Goal: Task Accomplishment & Management: Manage account settings

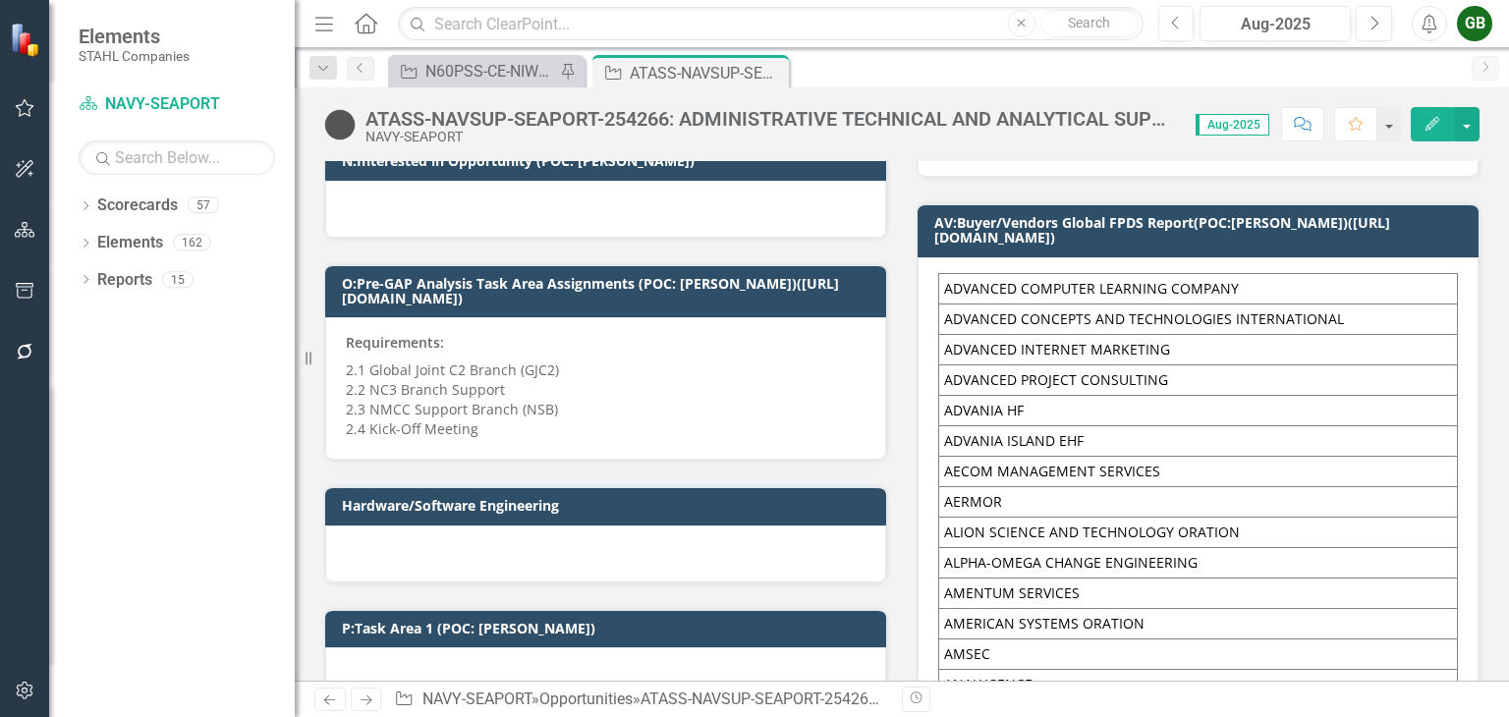
scroll to position [1179, 0]
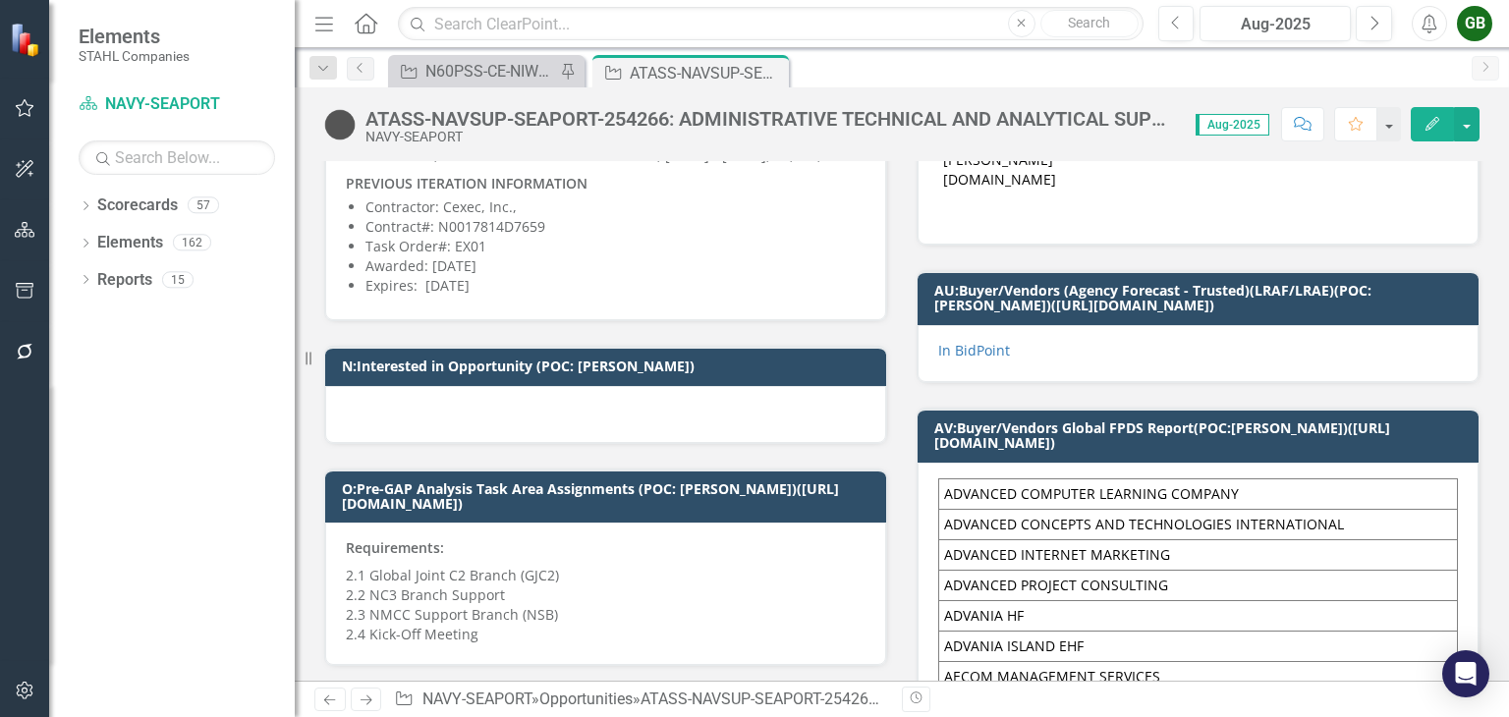
scroll to position [1296, 0]
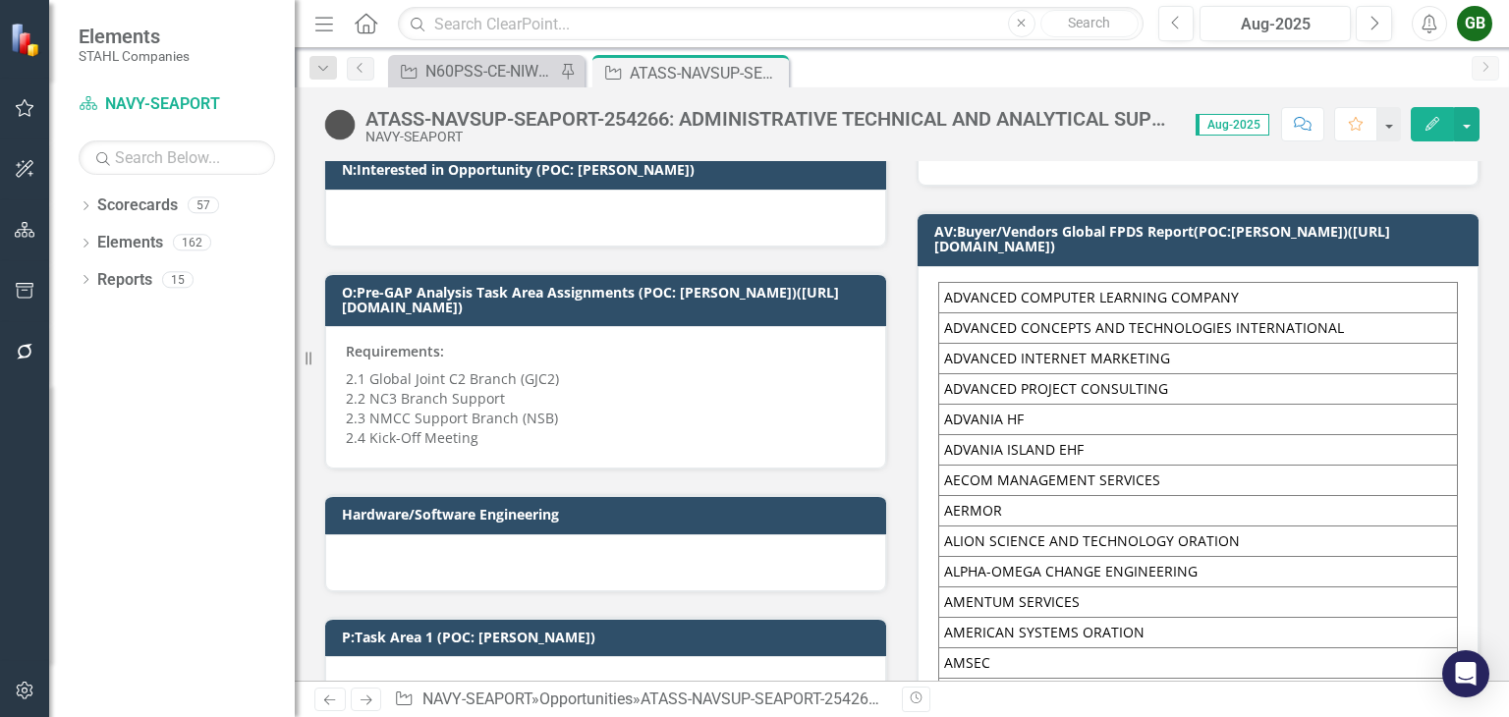
drag, startPoint x: 934, startPoint y: 269, endPoint x: 963, endPoint y: 292, distance: 37.1
click at [963, 292] on td "ADVANCED COMPUTER LEARNING COMPANY" at bounding box center [1198, 297] width 519 height 30
click at [678, 115] on div "ATASS-NAVSUP-SEAPORT-254266: ADMINISTRATIVE TECHNICAL AND ANALYTICAL SUPPORT SE…" at bounding box center [771, 119] width 811 height 22
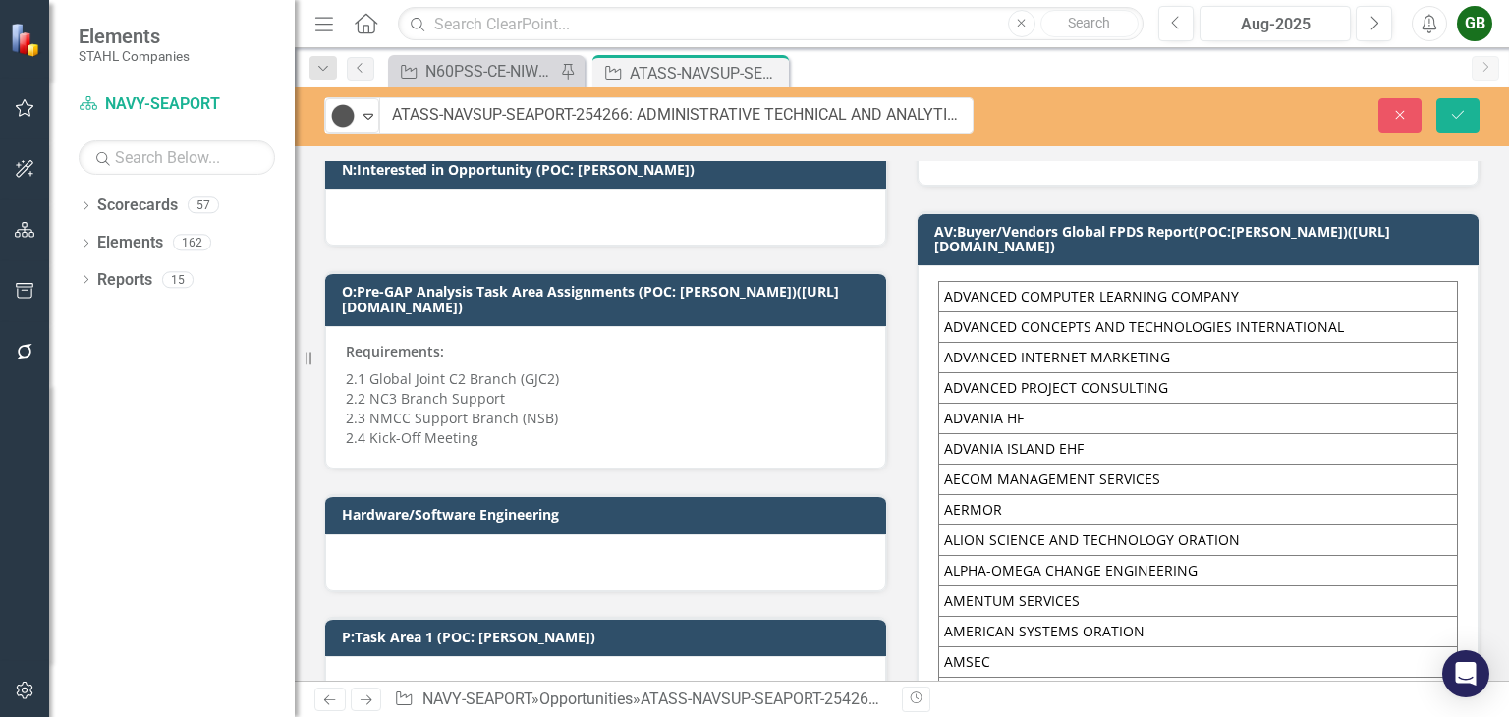
drag, startPoint x: 674, startPoint y: 115, endPoint x: 411, endPoint y: 114, distance: 263.4
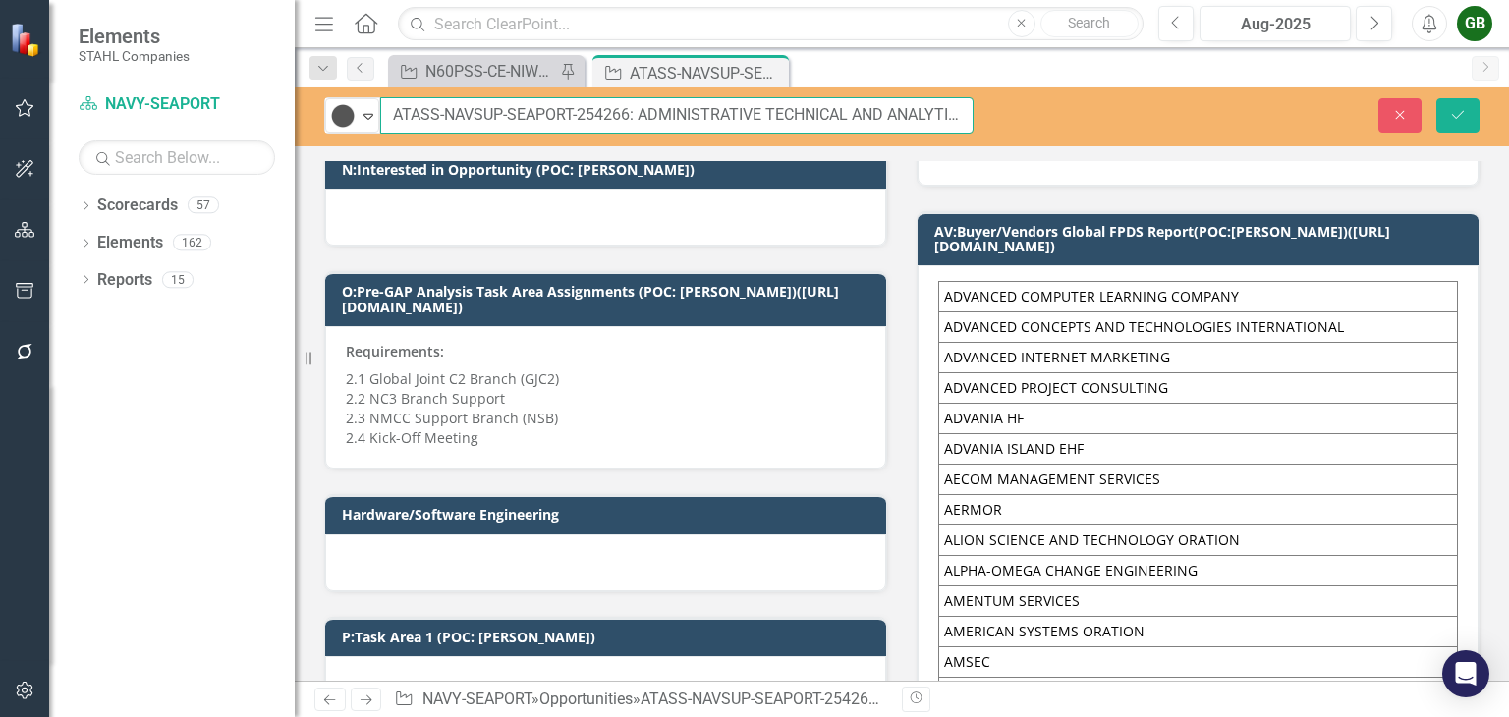
click at [497, 112] on input "ATASS-NAVSUP-SEAPORT-254266: ADMINISTRATIVE TECHNICAL AND ANALYTICAL SUPPORT SE…" at bounding box center [677, 115] width 594 height 36
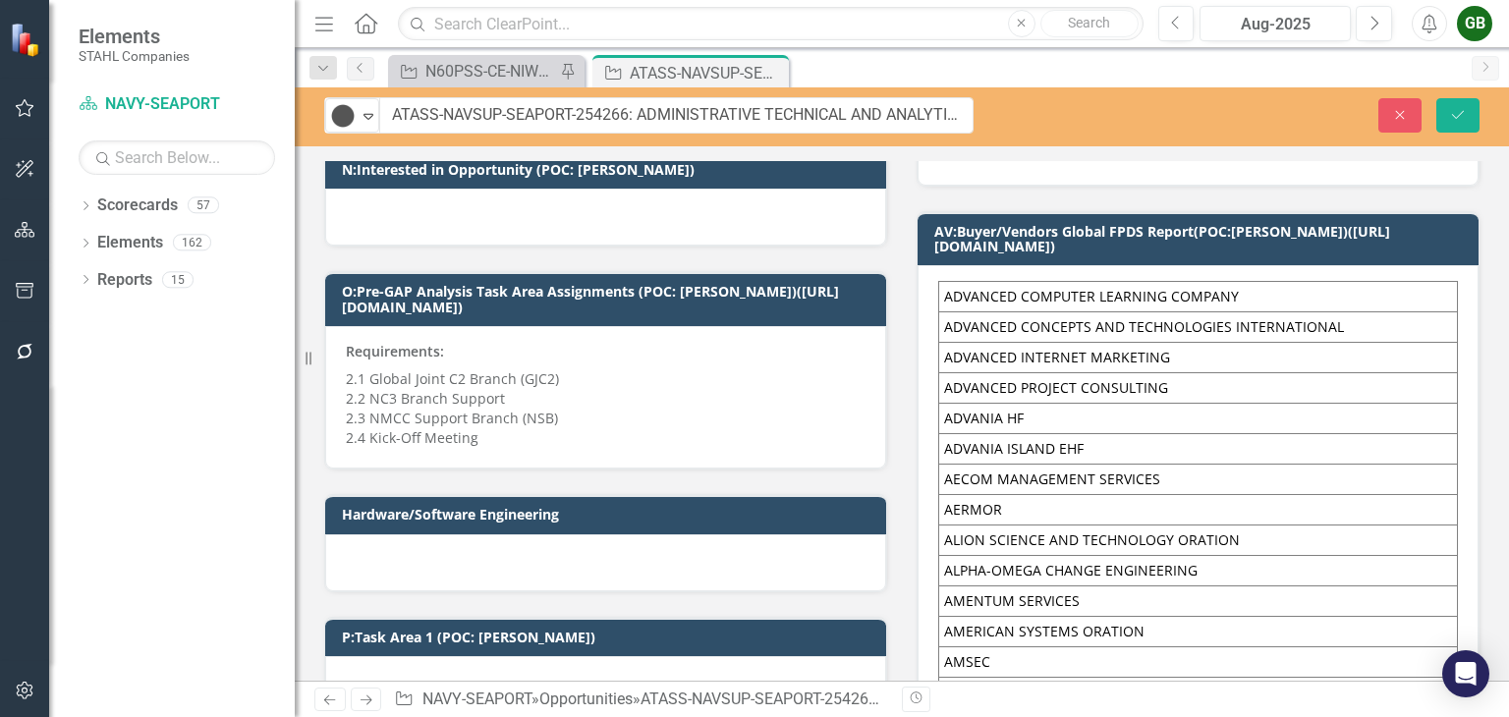
click at [949, 282] on td "ADVANCED COMPUTER LEARNING COMPANY" at bounding box center [1198, 297] width 519 height 30
drag, startPoint x: 933, startPoint y: 272, endPoint x: 1098, endPoint y: 296, distance: 166.8
click at [1449, 118] on button "Save" at bounding box center [1458, 115] width 43 height 34
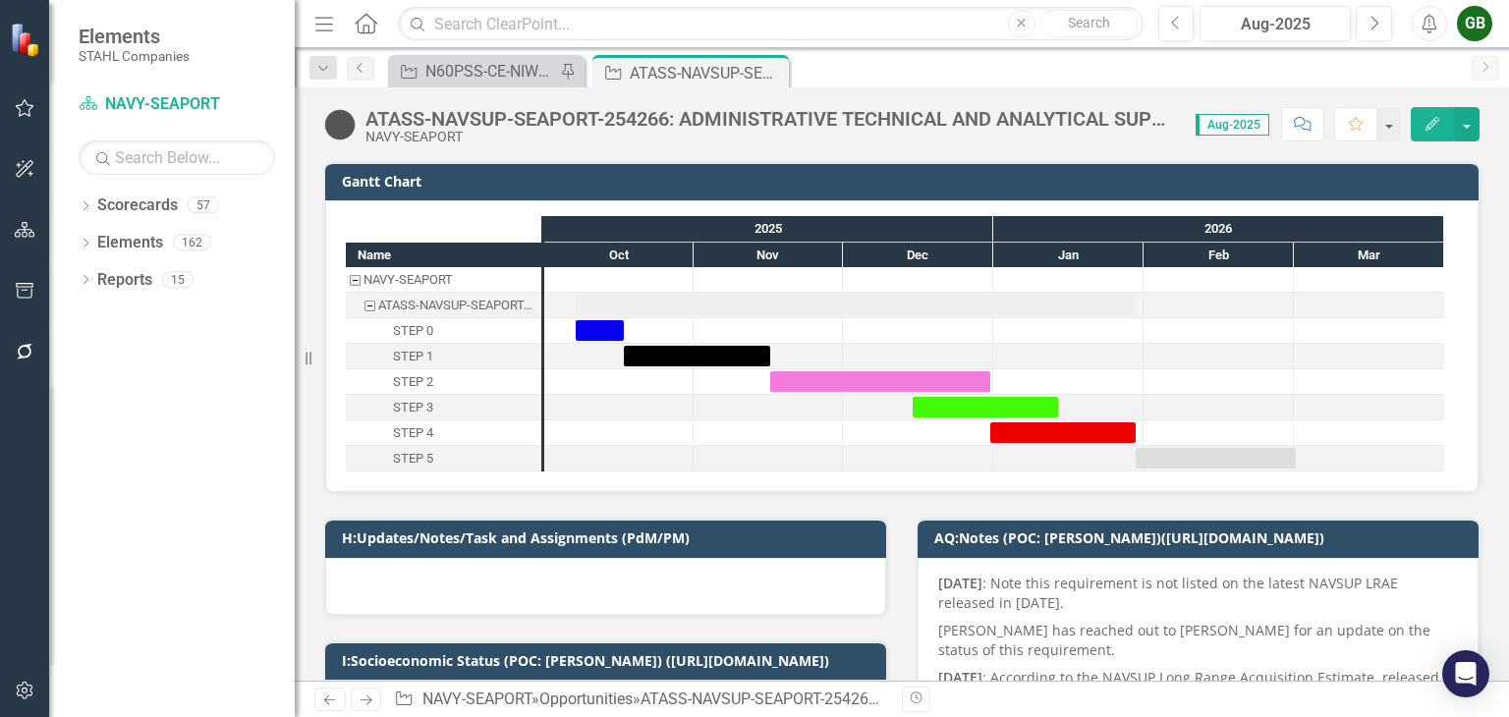
click at [1421, 119] on button "Edit" at bounding box center [1432, 124] width 43 height 34
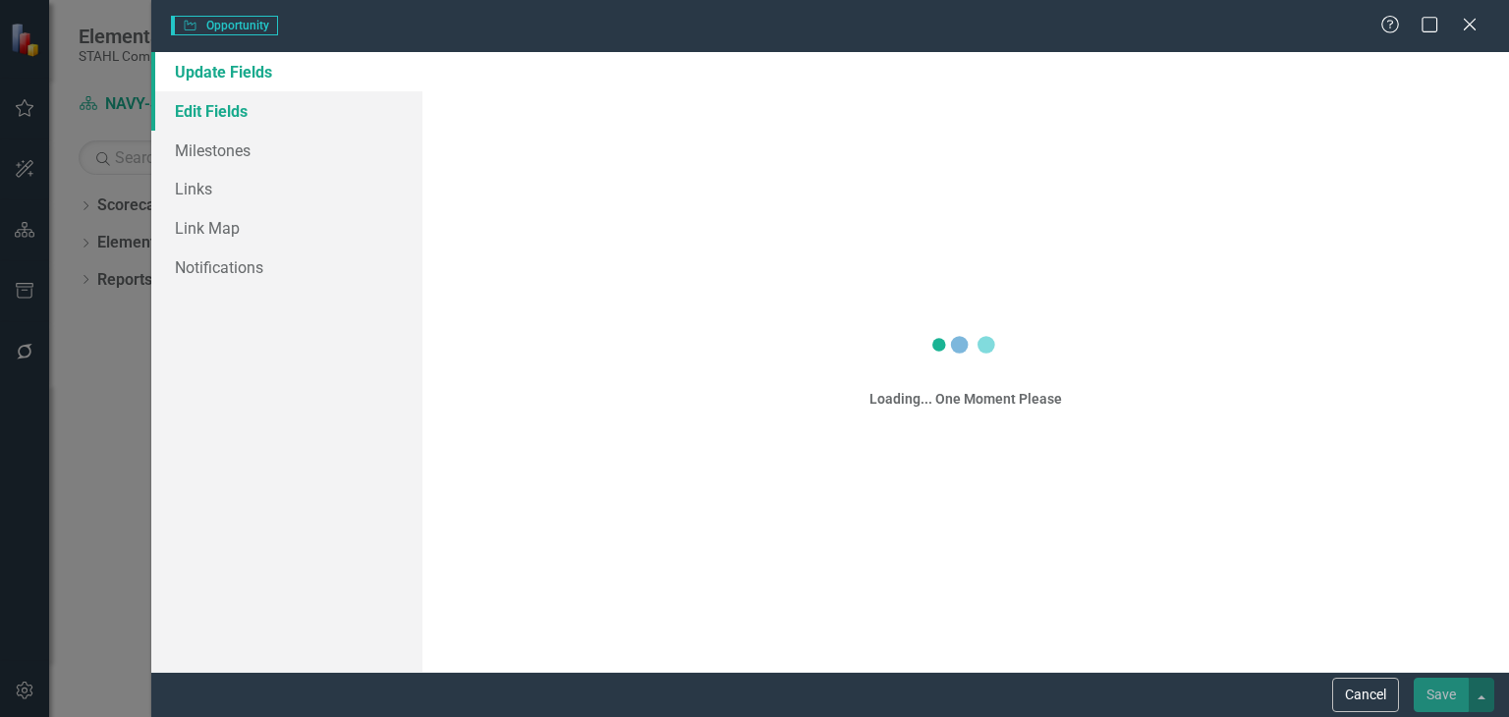
click at [217, 116] on link "Edit Fields" at bounding box center [286, 110] width 271 height 39
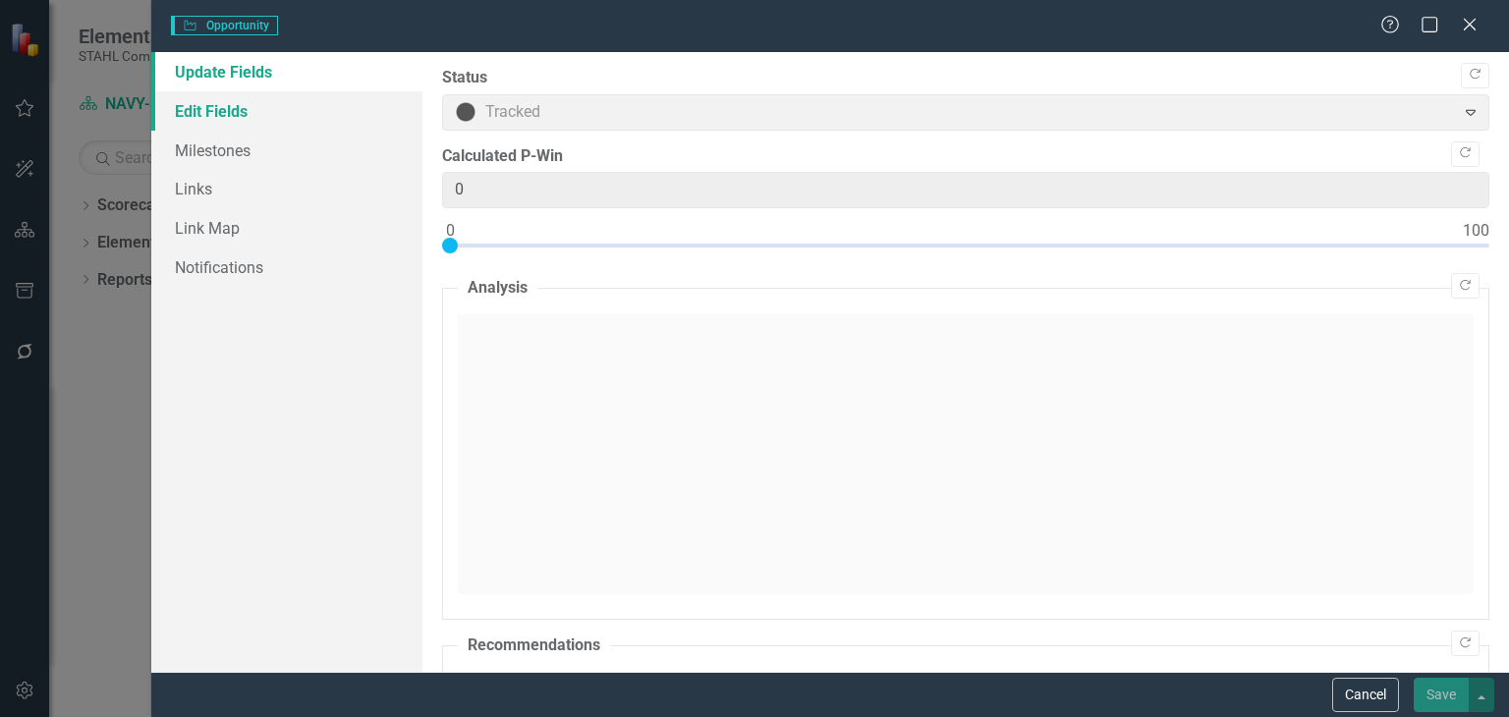
click at [235, 119] on link "Edit Fields" at bounding box center [286, 110] width 271 height 39
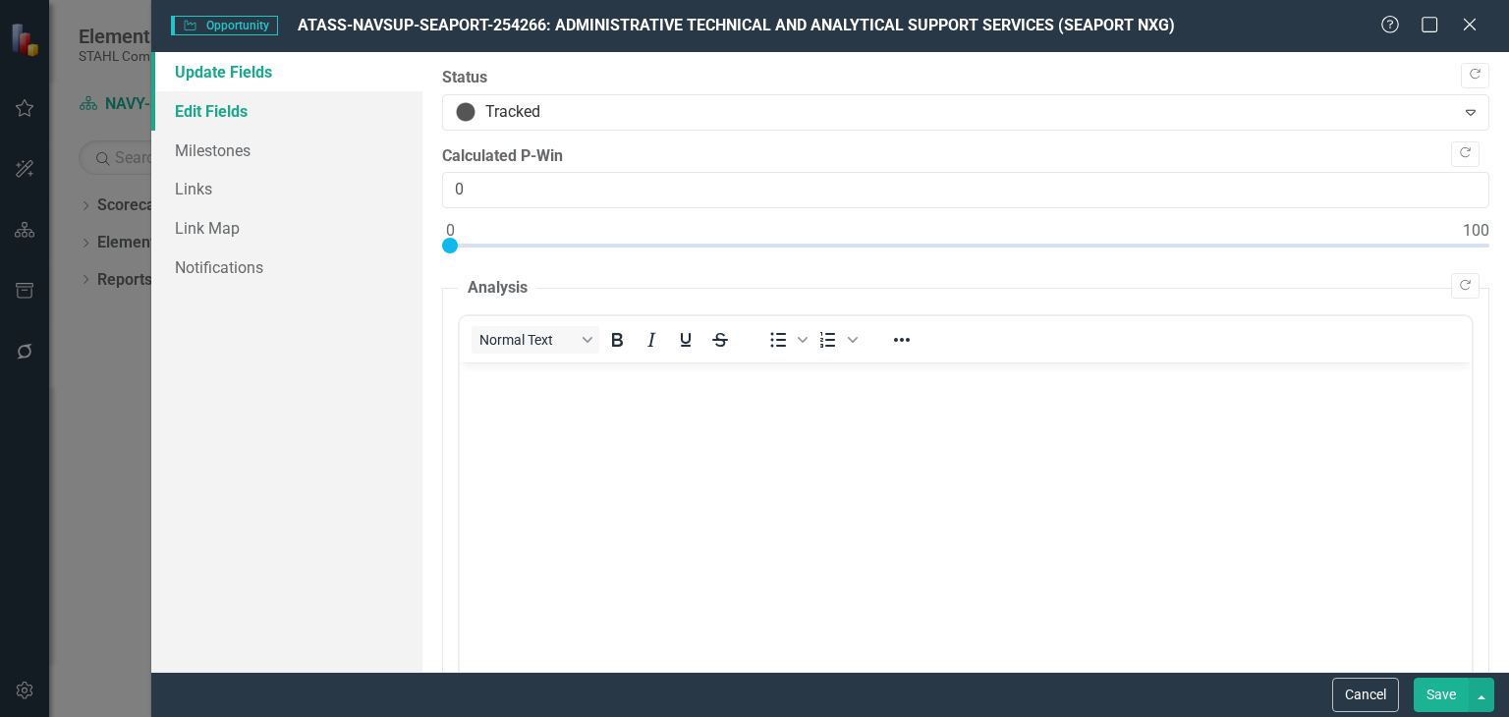
scroll to position [0, 0]
click at [226, 107] on link "Edit Fields" at bounding box center [286, 110] width 271 height 39
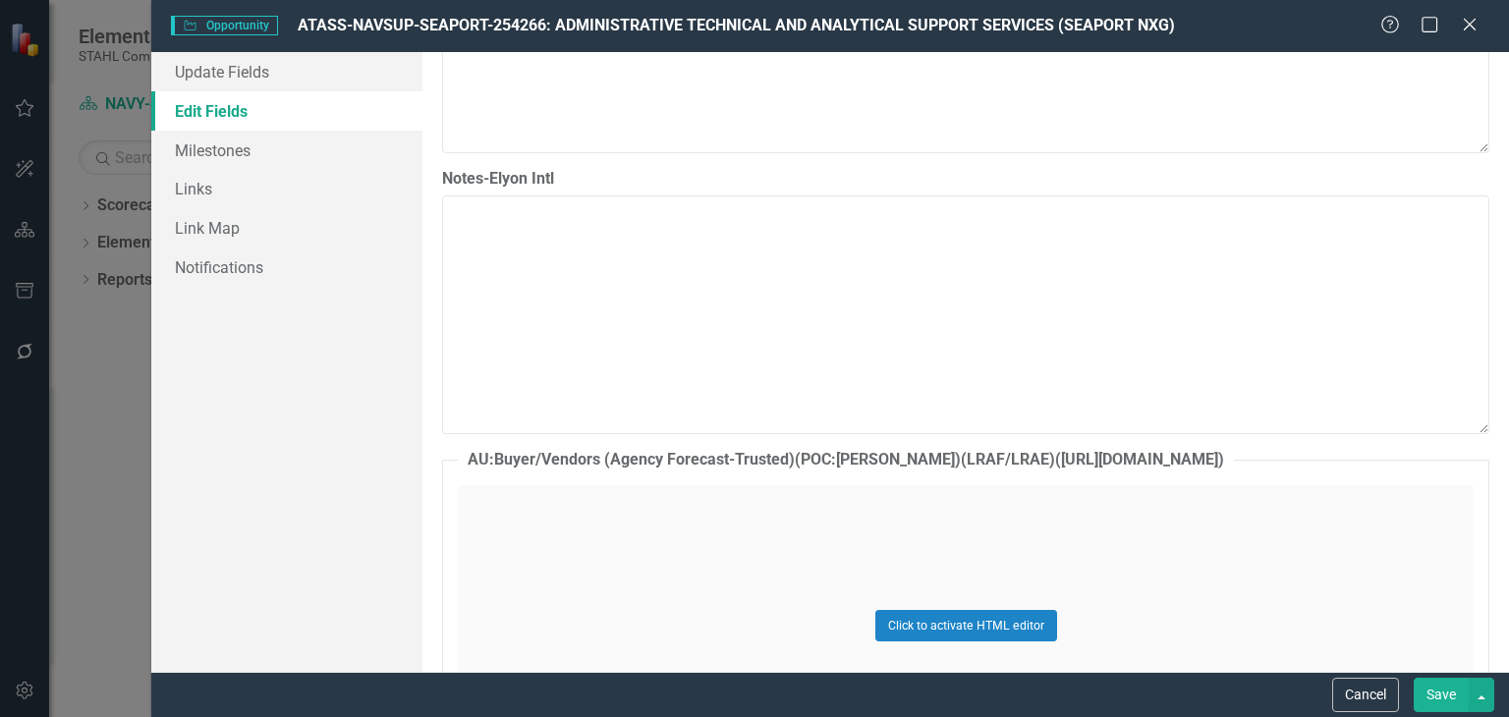
scroll to position [11550, 0]
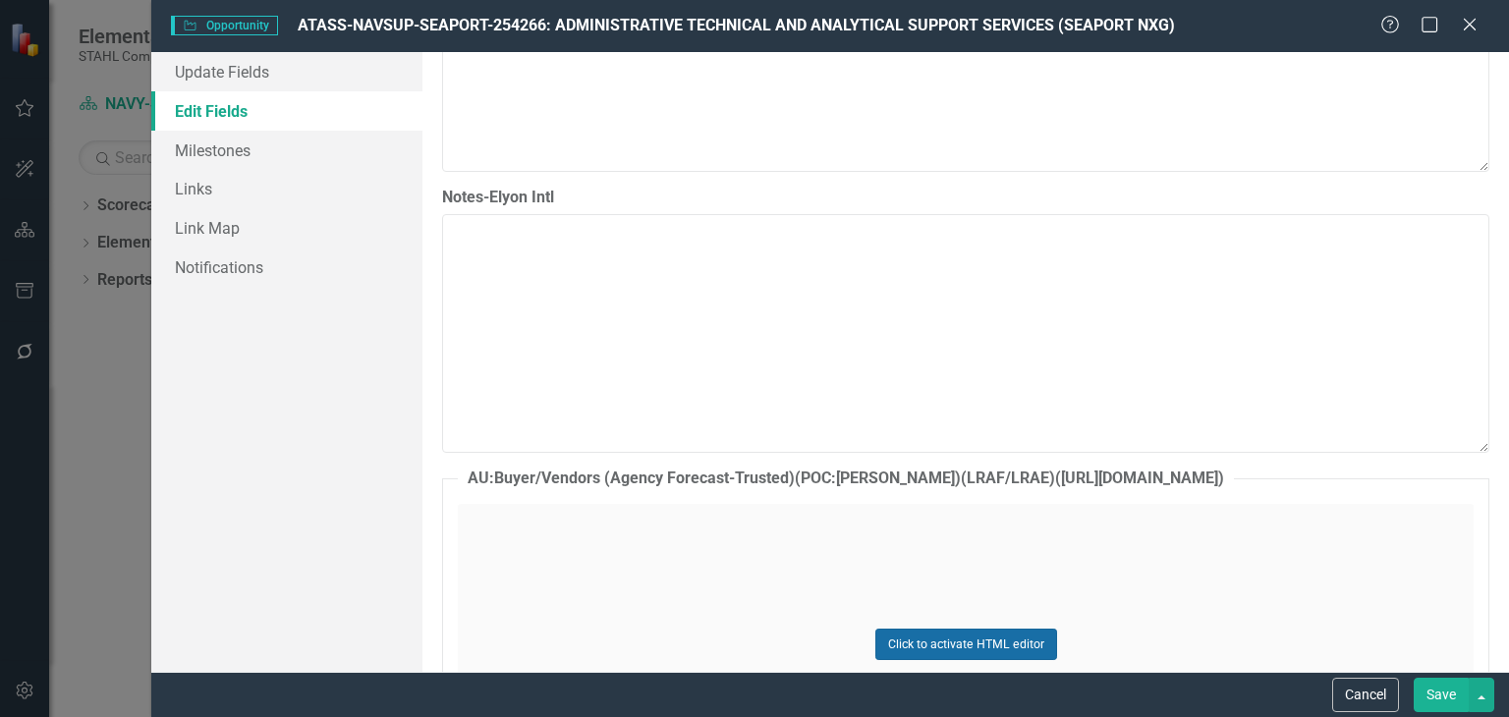
click at [977, 629] on button "Click to activate HTML editor" at bounding box center [967, 644] width 182 height 31
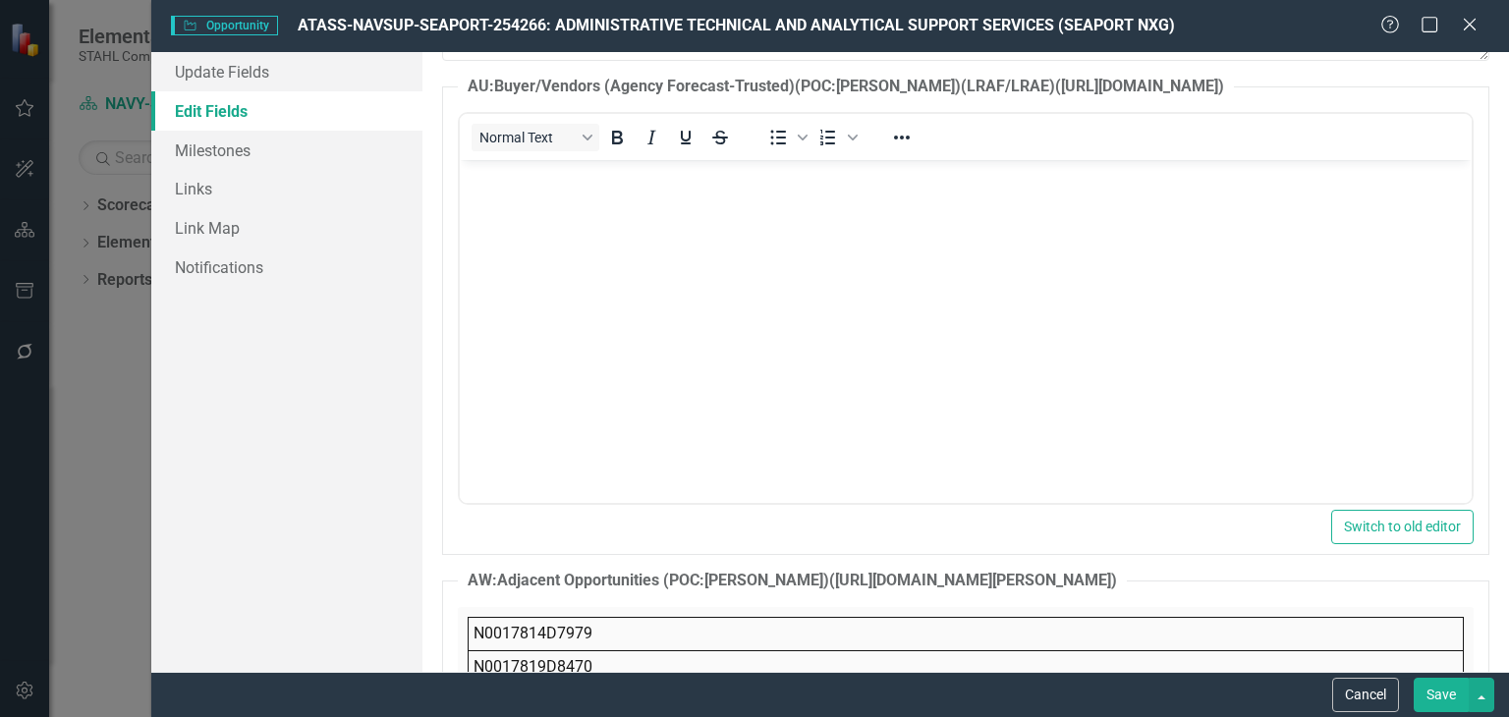
scroll to position [11943, 0]
click at [968, 404] on body "Rich Text Area. Press ALT-0 for help." at bounding box center [966, 306] width 1012 height 295
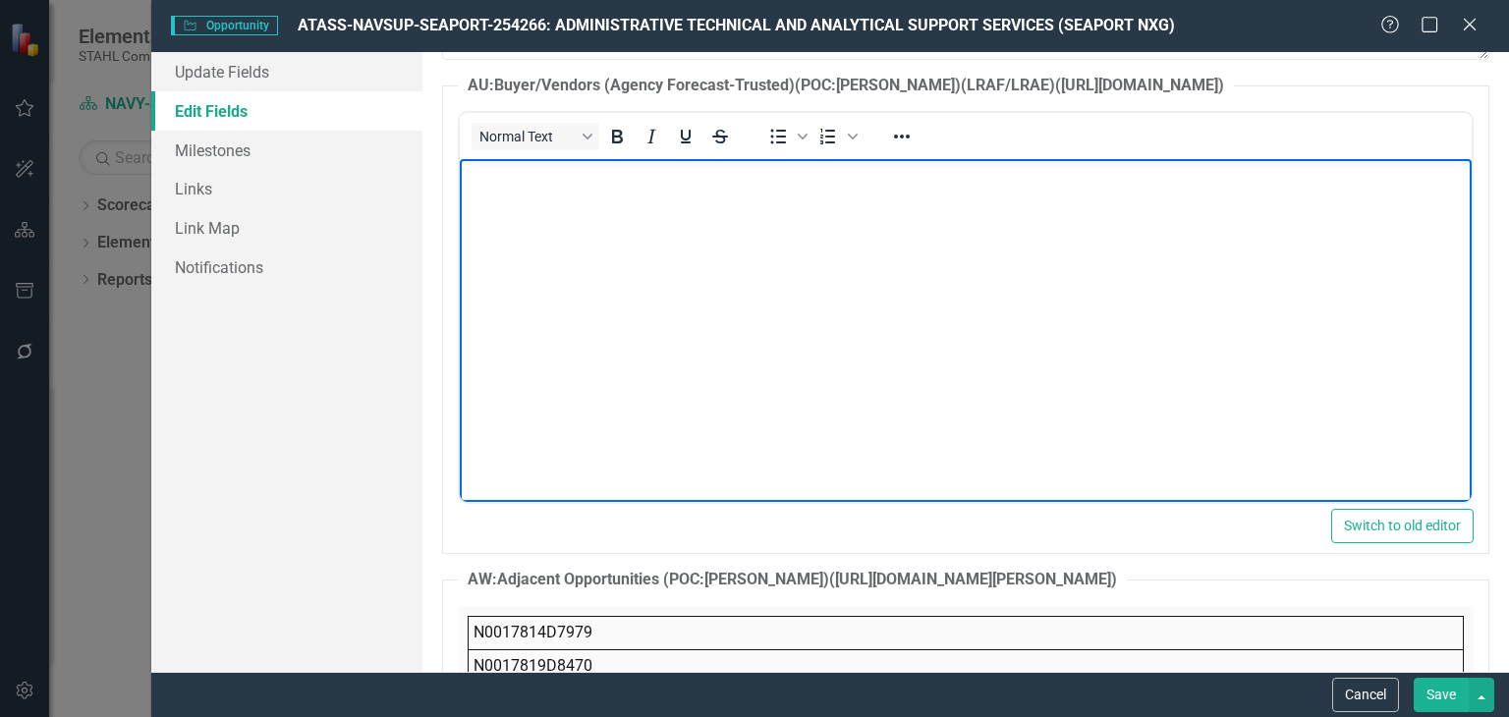
scroll to position [16349, 0]
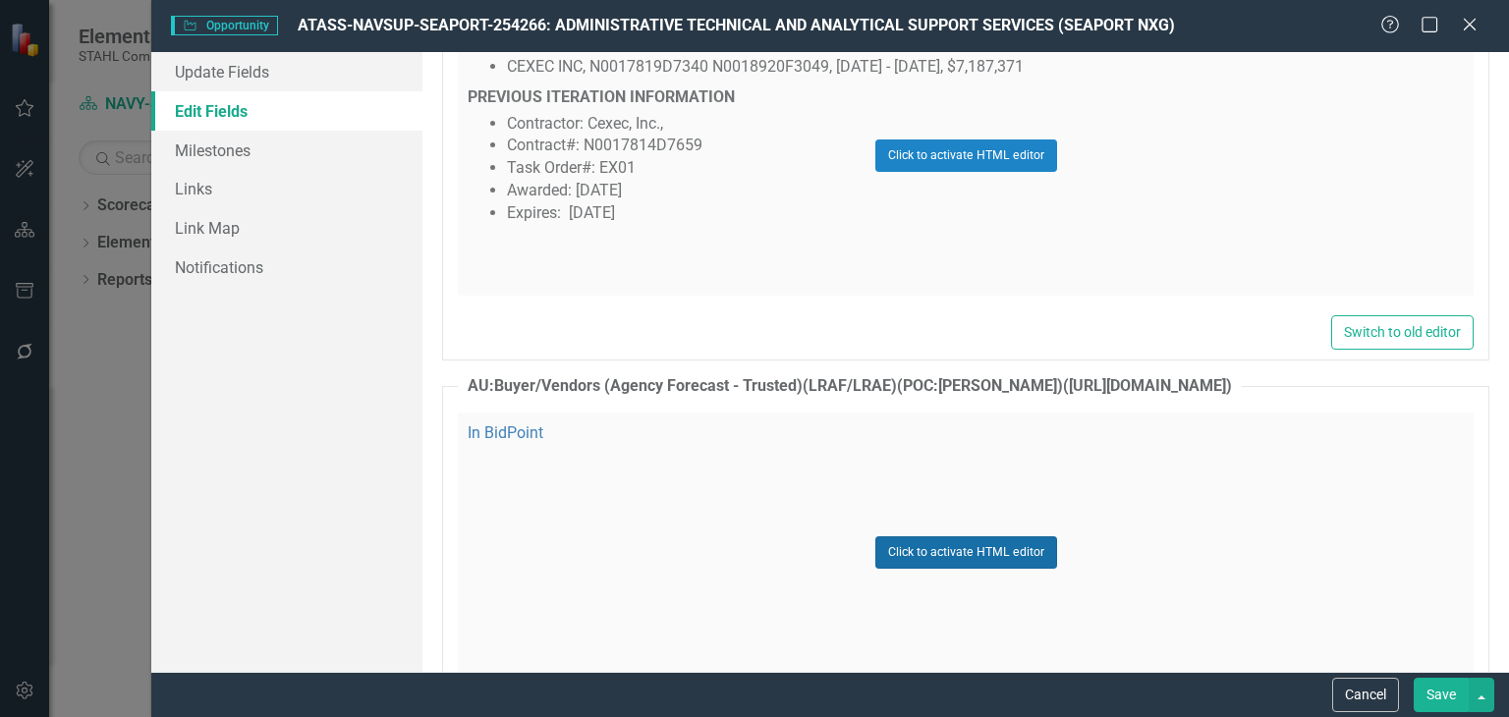
click at [1001, 537] on button "Click to activate HTML editor" at bounding box center [967, 552] width 182 height 31
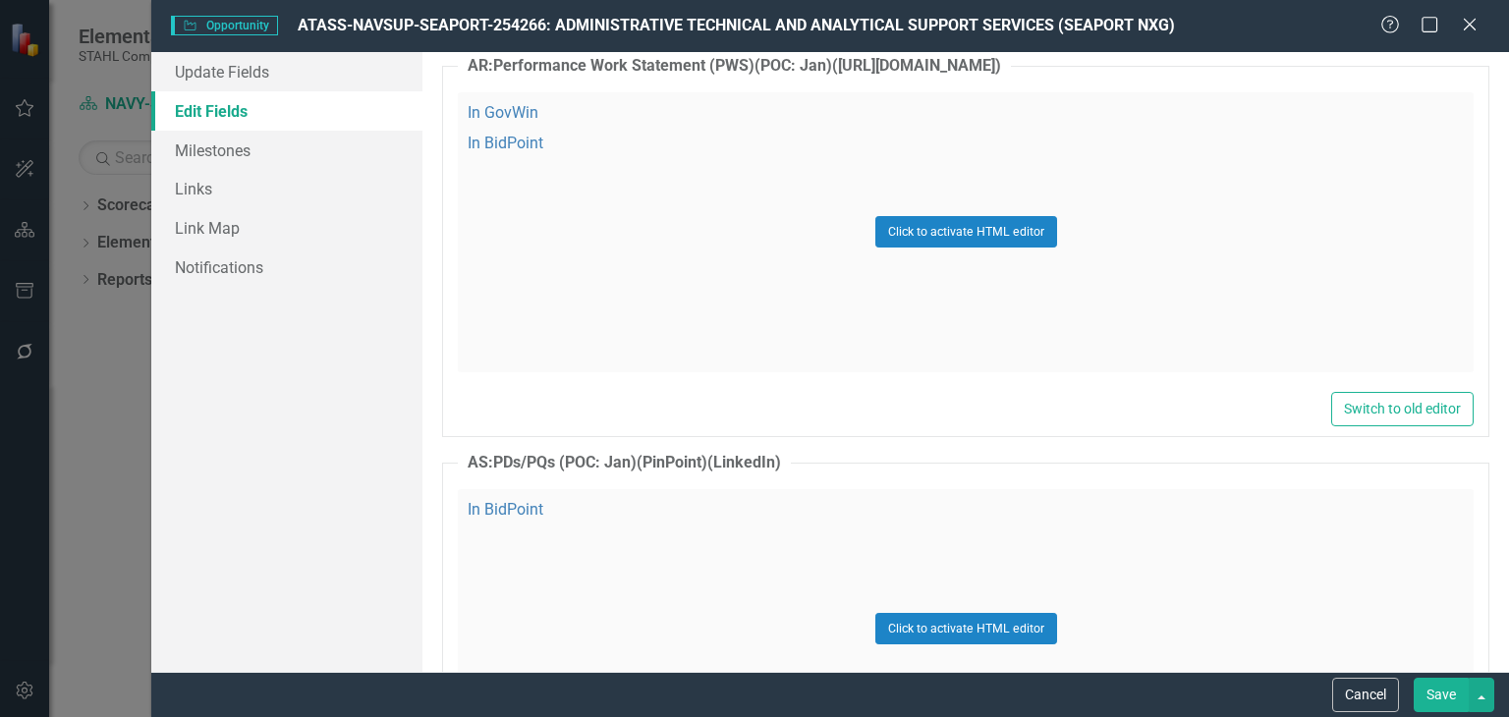
scroll to position [15161, 0]
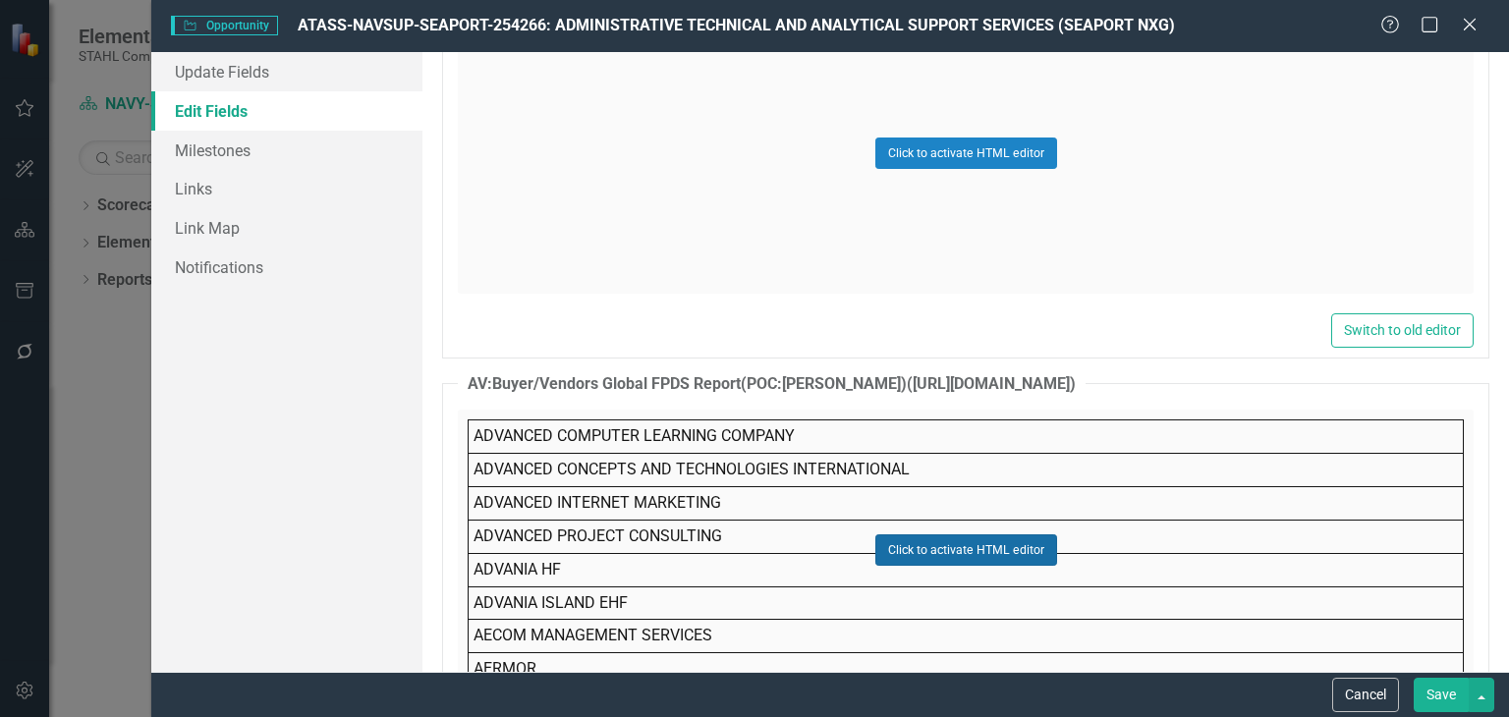
click at [997, 537] on button "Click to activate HTML editor" at bounding box center [967, 550] width 182 height 31
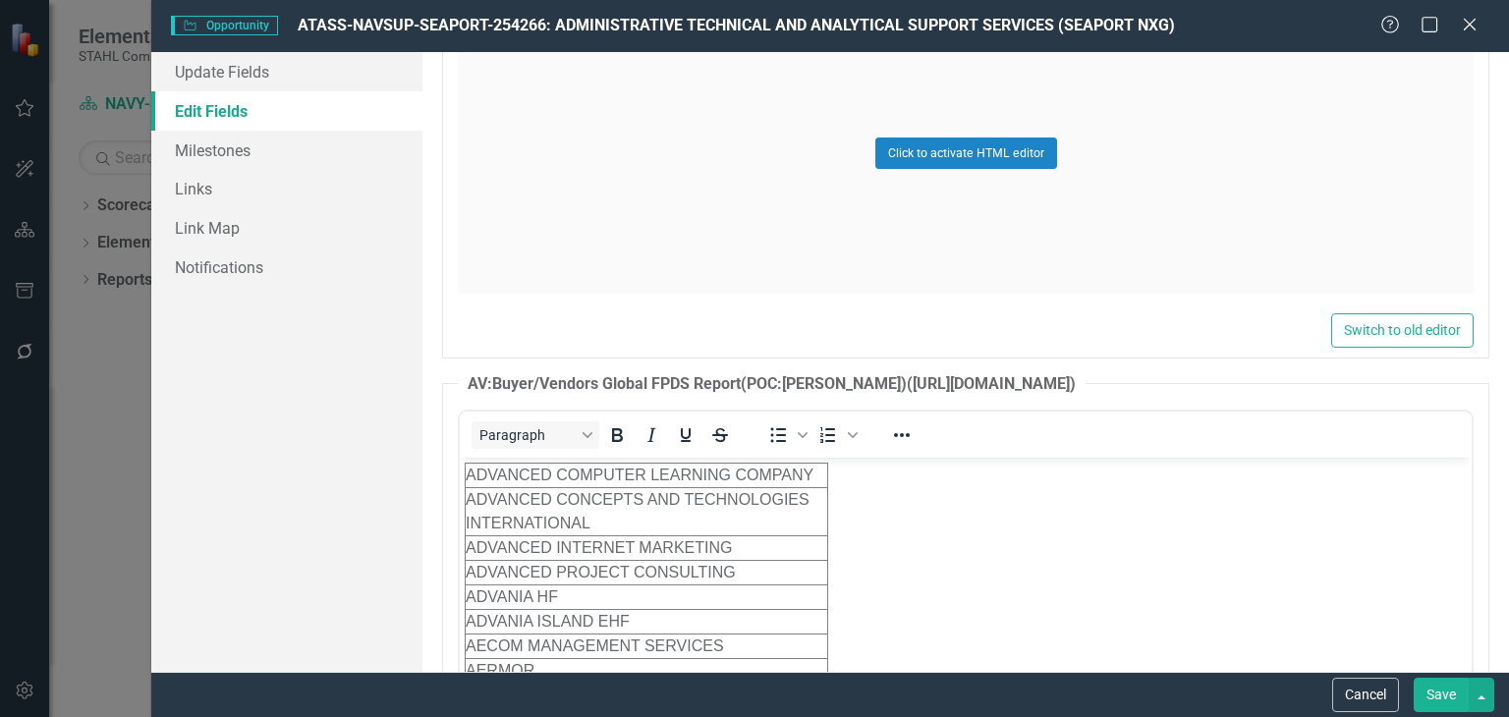
scroll to position [0, 0]
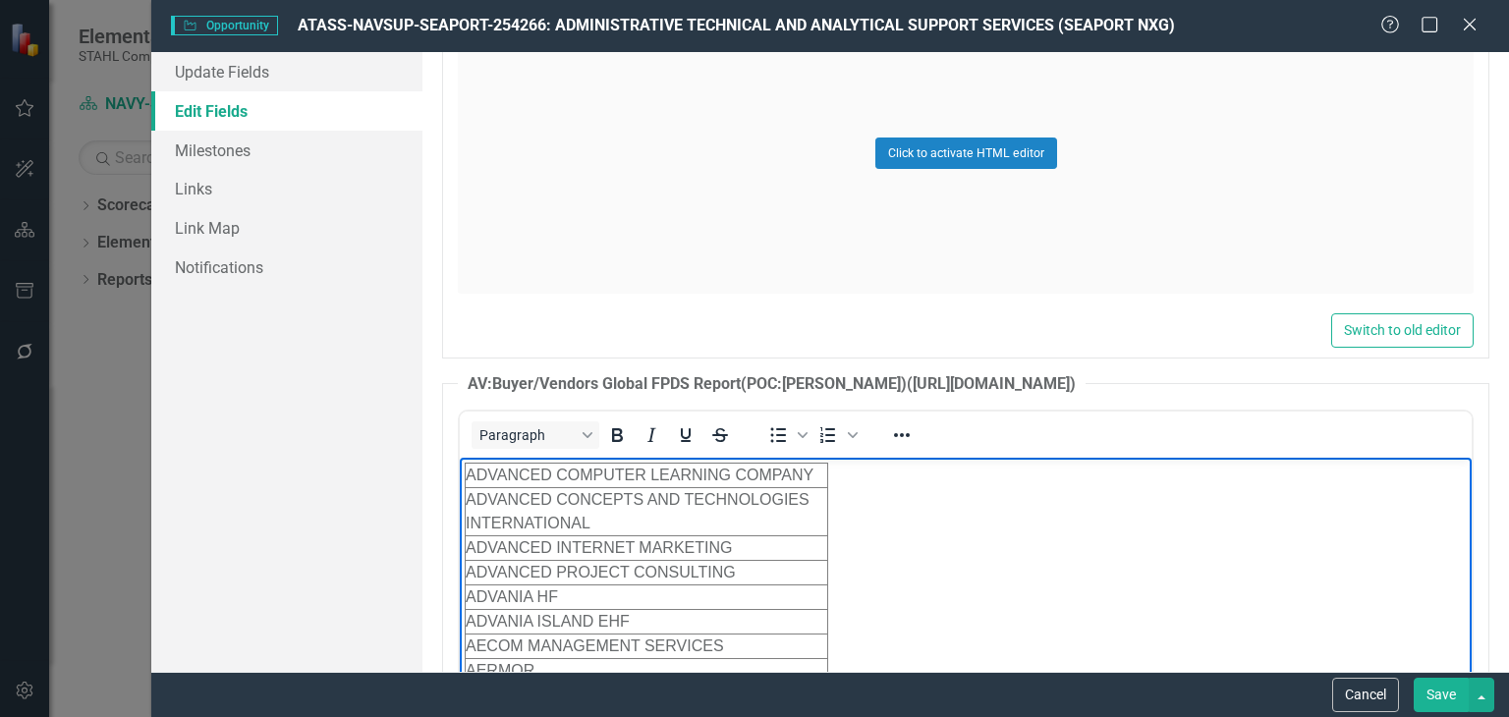
click at [1440, 693] on button "Save" at bounding box center [1441, 695] width 55 height 34
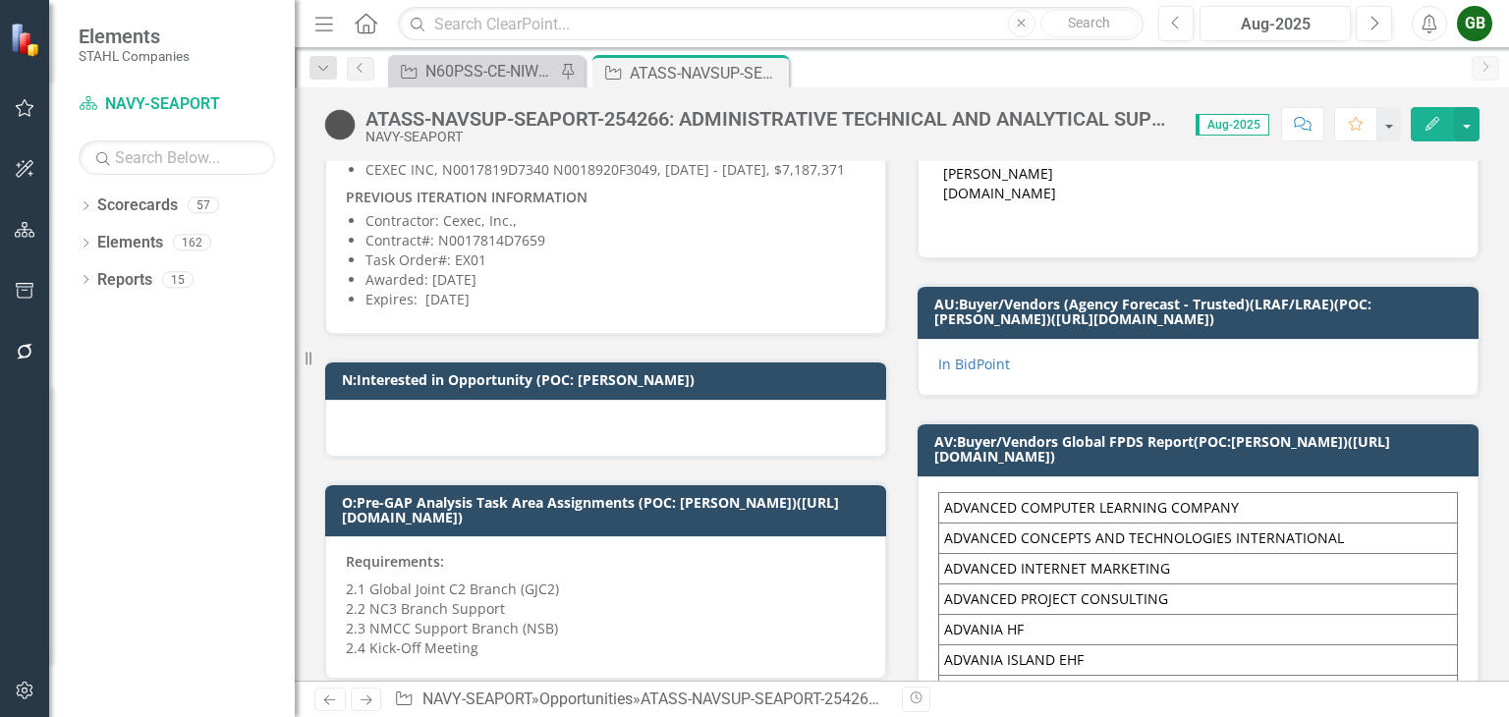
scroll to position [920, 0]
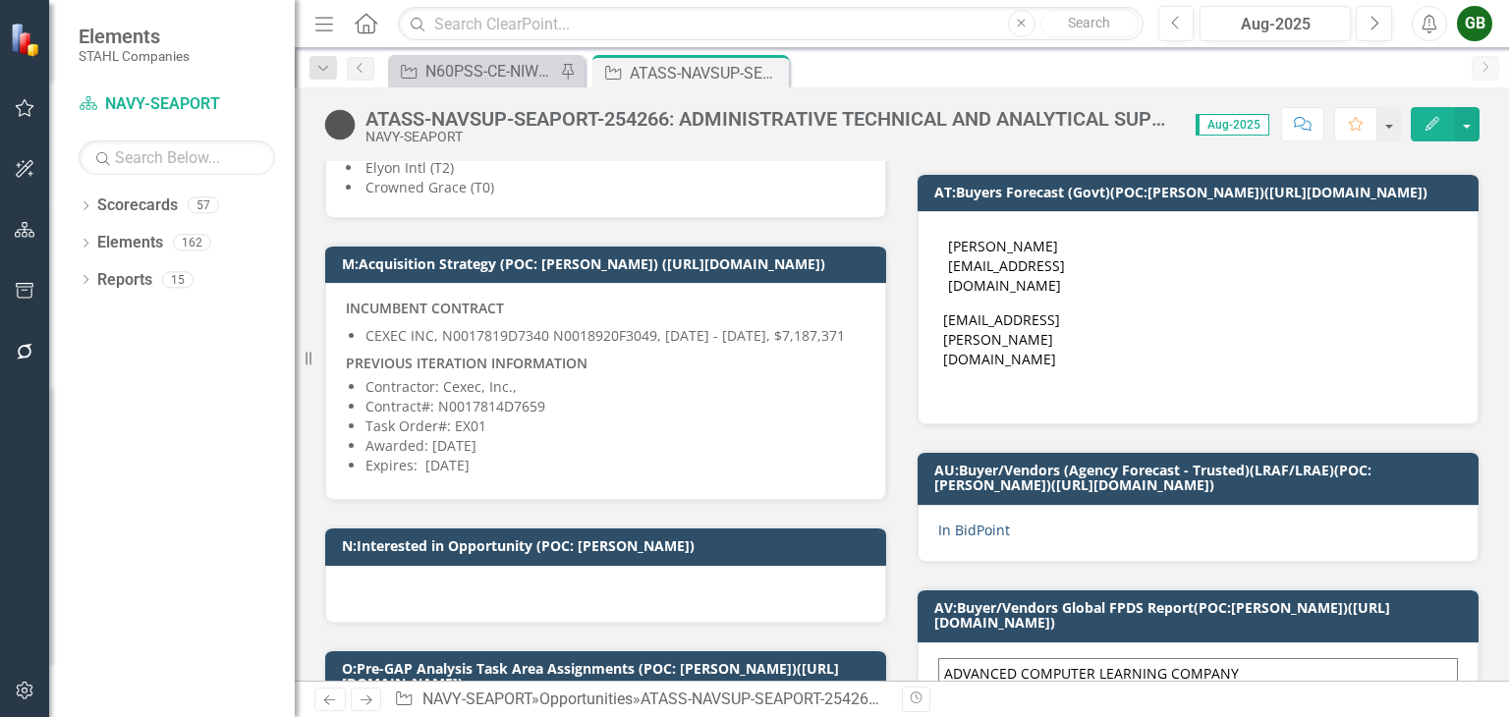
click at [971, 521] on link "In BidPoint" at bounding box center [974, 530] width 72 height 19
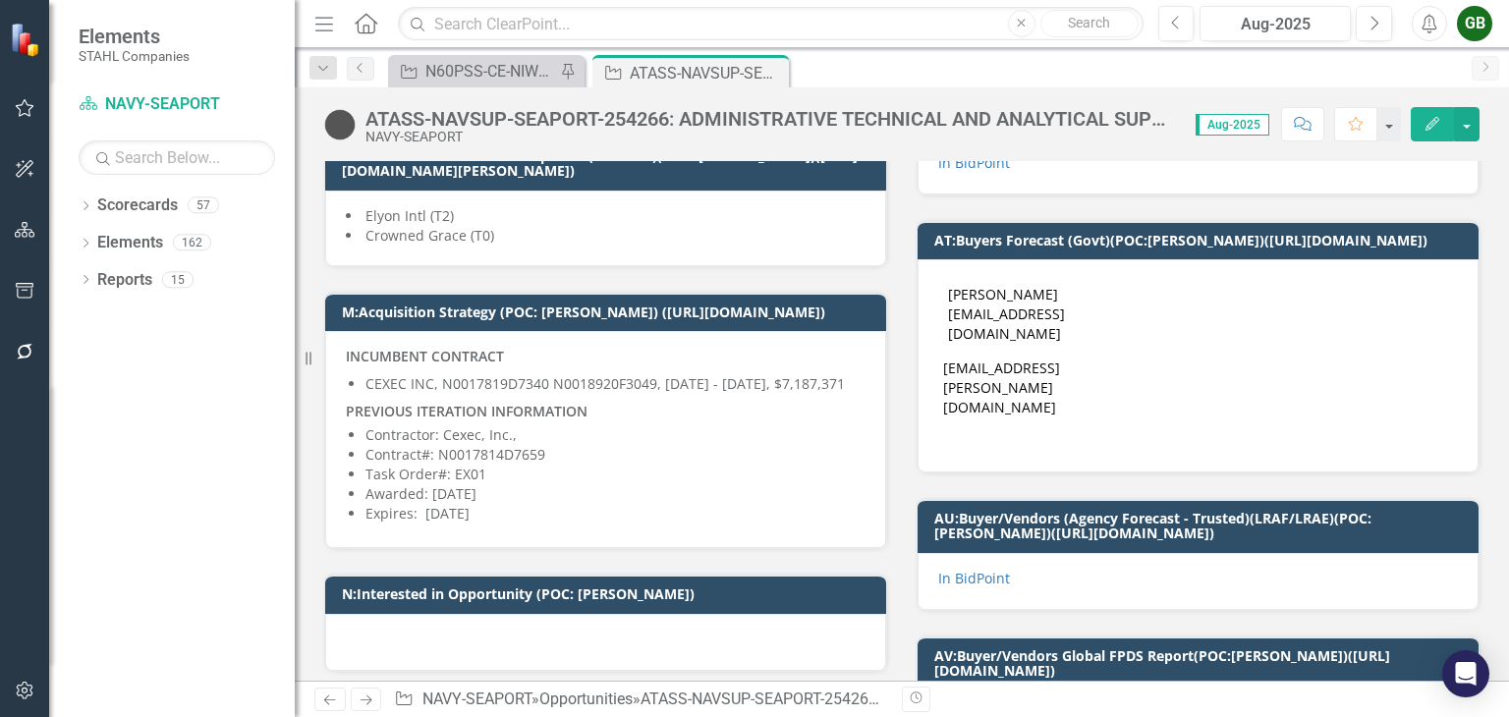
scroll to position [884, 0]
